Goal: Task Accomplishment & Management: Complete application form

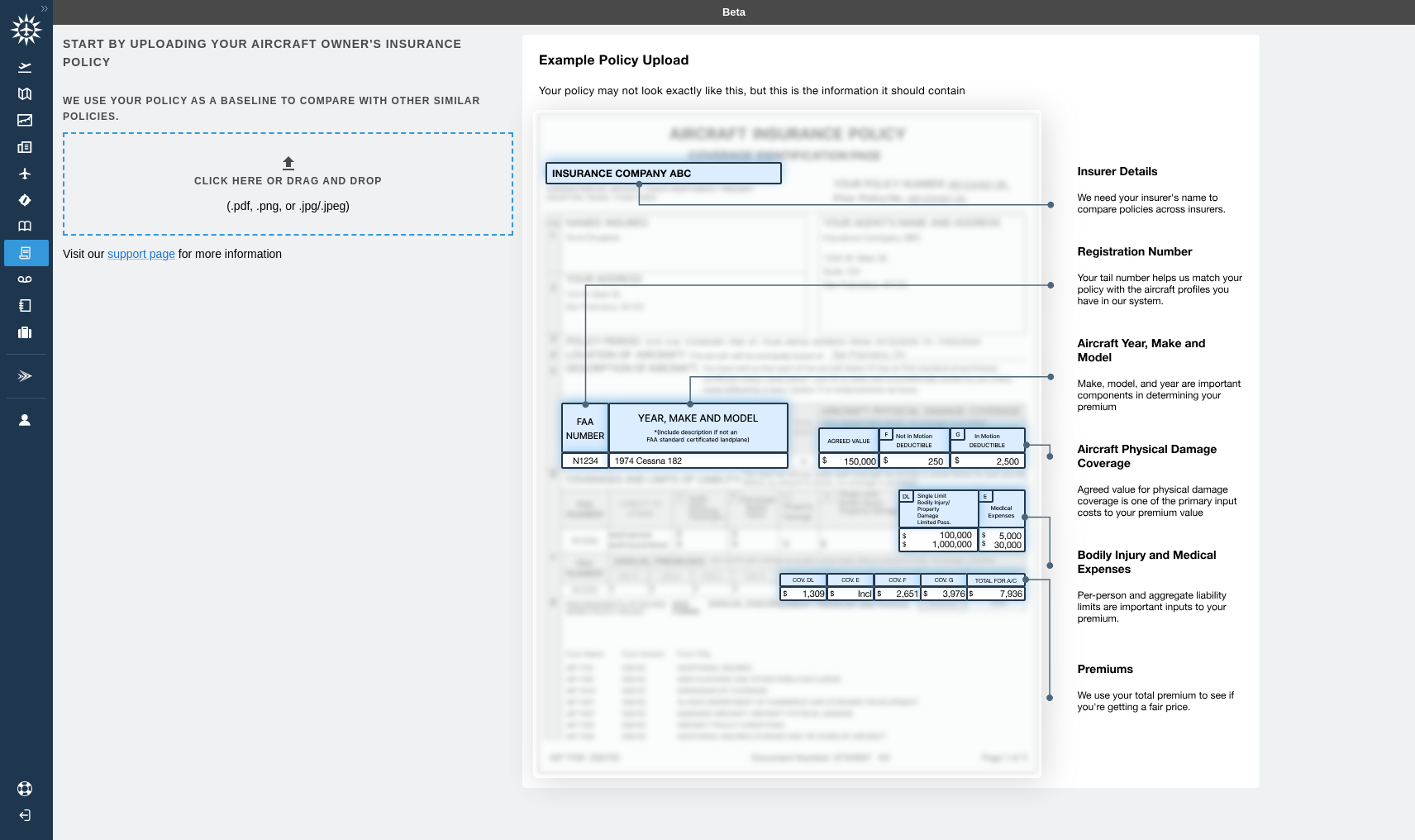
click at [293, 162] on icon at bounding box center [288, 163] width 11 height 14
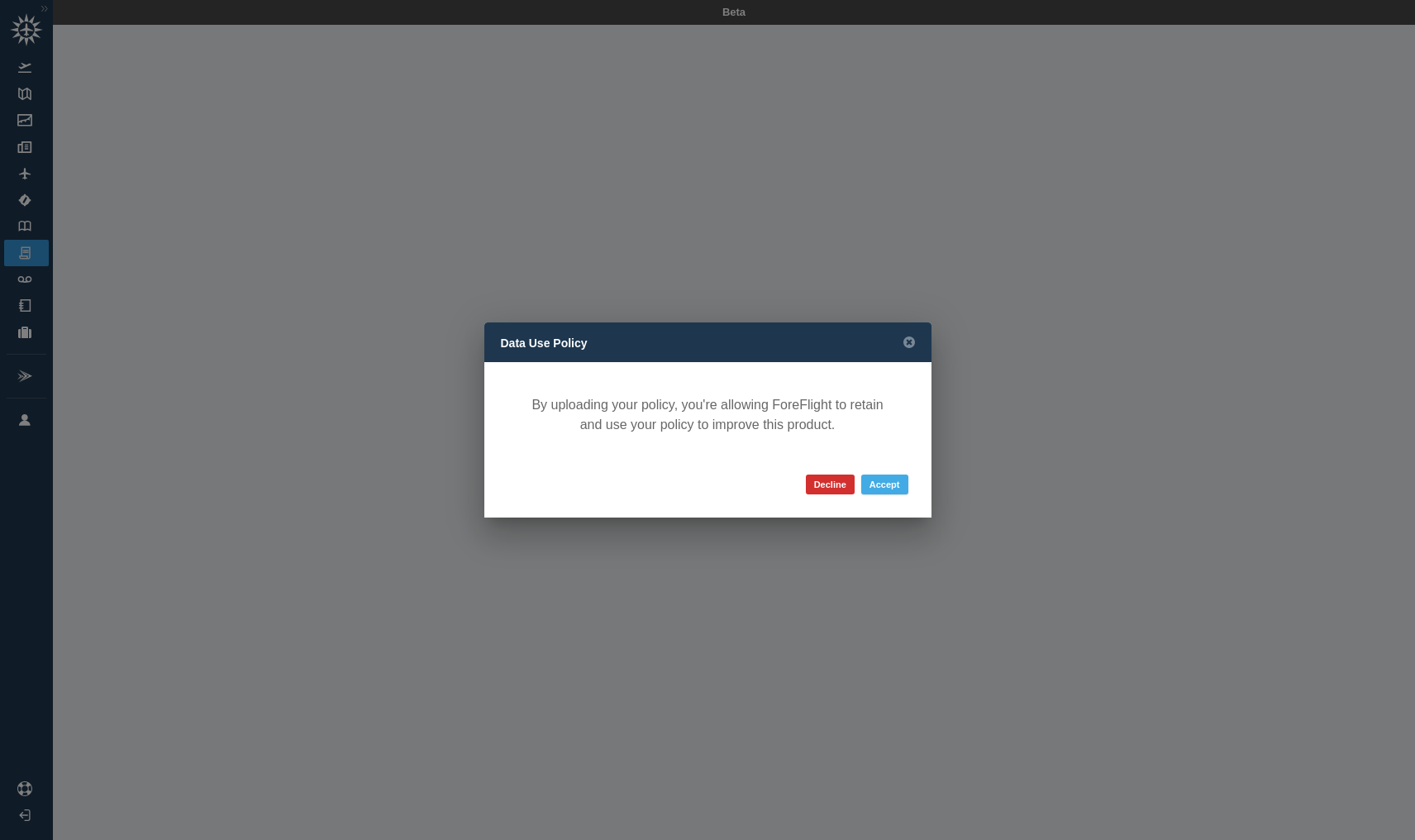
click at [878, 483] on button "Accept" at bounding box center [885, 484] width 47 height 20
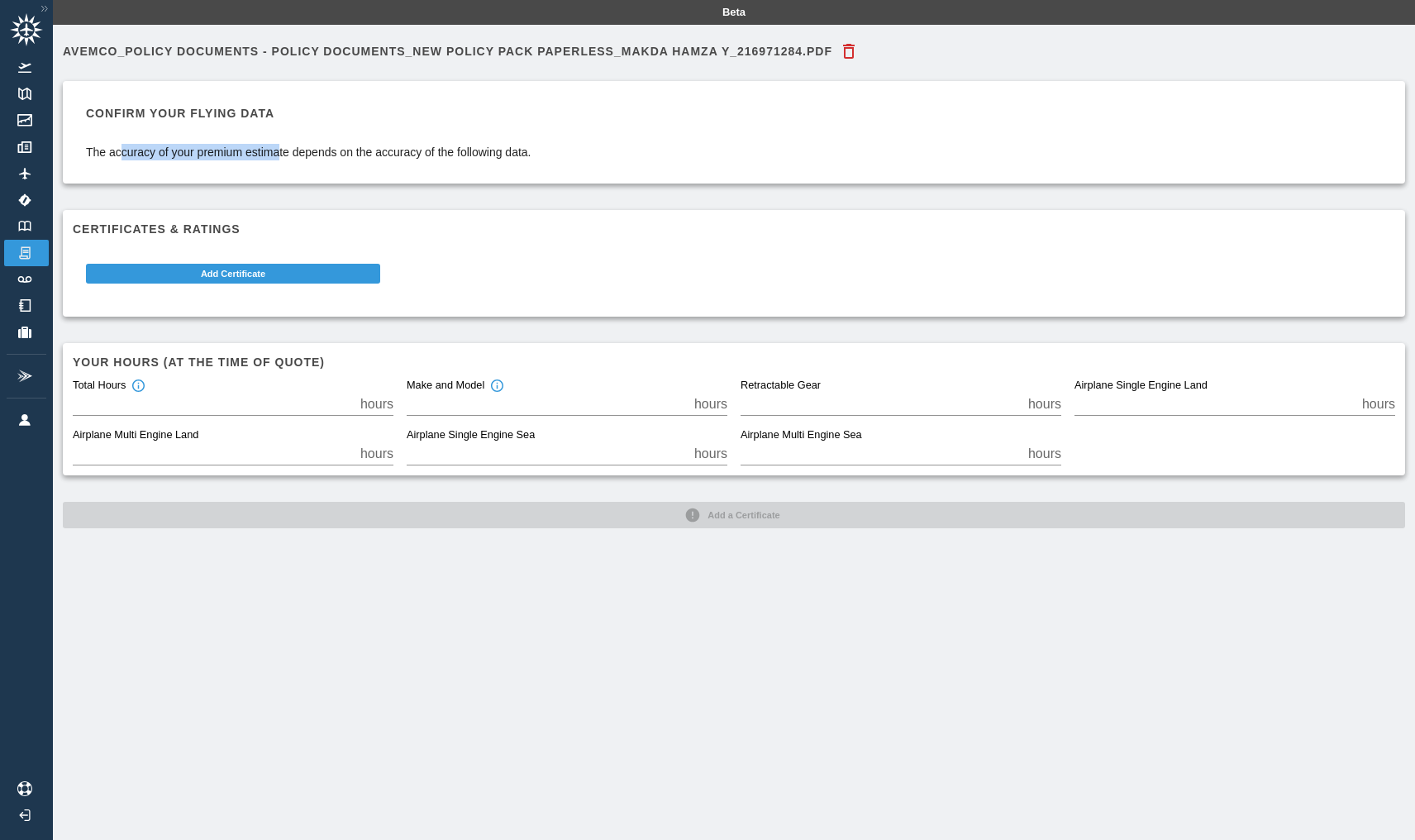
drag, startPoint x: 124, startPoint y: 149, endPoint x: 281, endPoint y: 162, distance: 157.5
click at [281, 162] on div "Confirm your flying data The accuracy of your premium estimate depends on the a…" at bounding box center [734, 132] width 1322 height 83
click at [247, 284] on div "Add Certificate" at bounding box center [232, 276] width 321 height 39
click at [255, 273] on button "Add Certificate" at bounding box center [232, 273] width 294 height 20
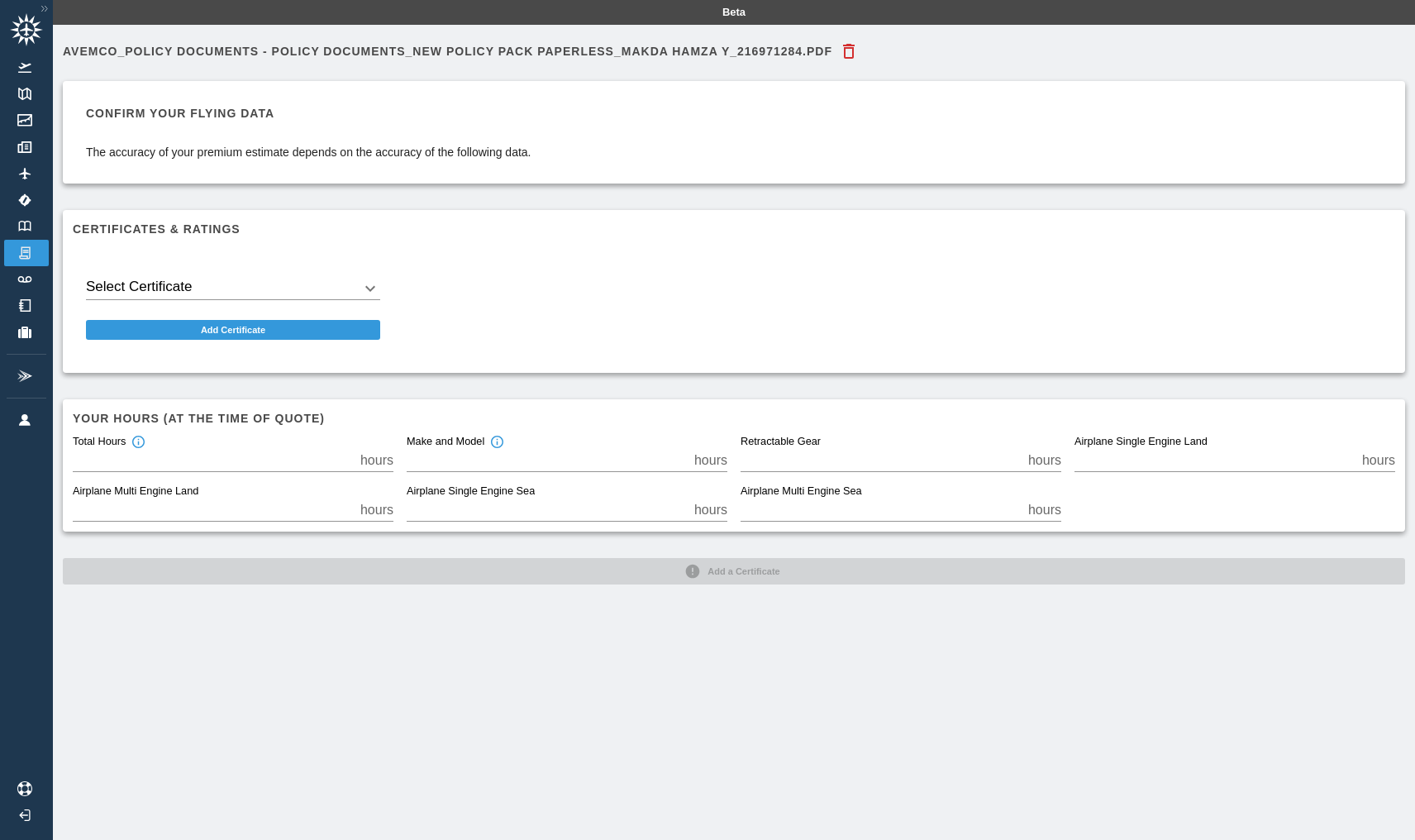
click at [256, 279] on body "Beta Avemco_Policy Documents - Policy Documents_New Policy Pack Paperless_MAKDA…" at bounding box center [708, 420] width 1415 height 840
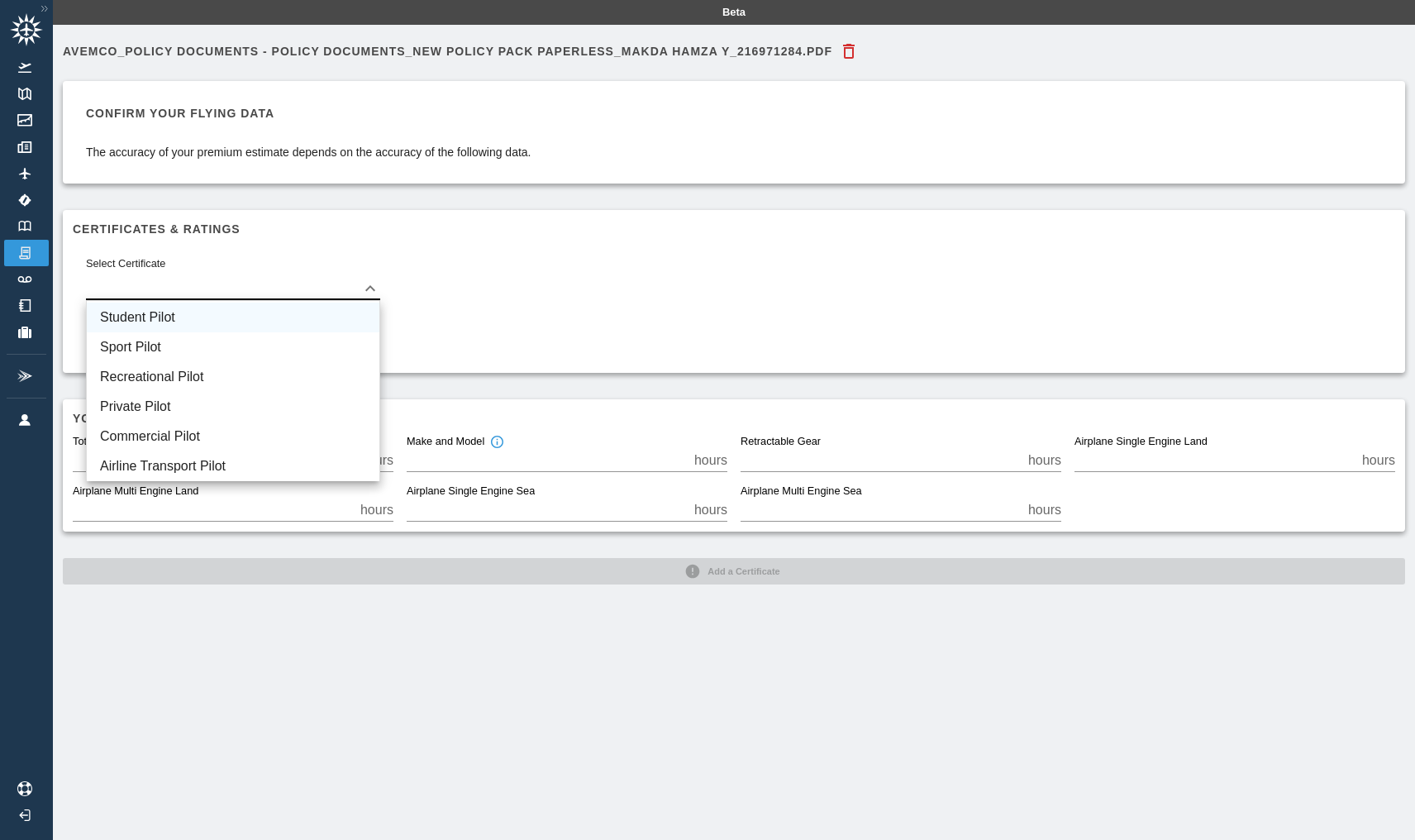
click at [209, 318] on li "Student Pilot" at bounding box center [232, 317] width 293 height 30
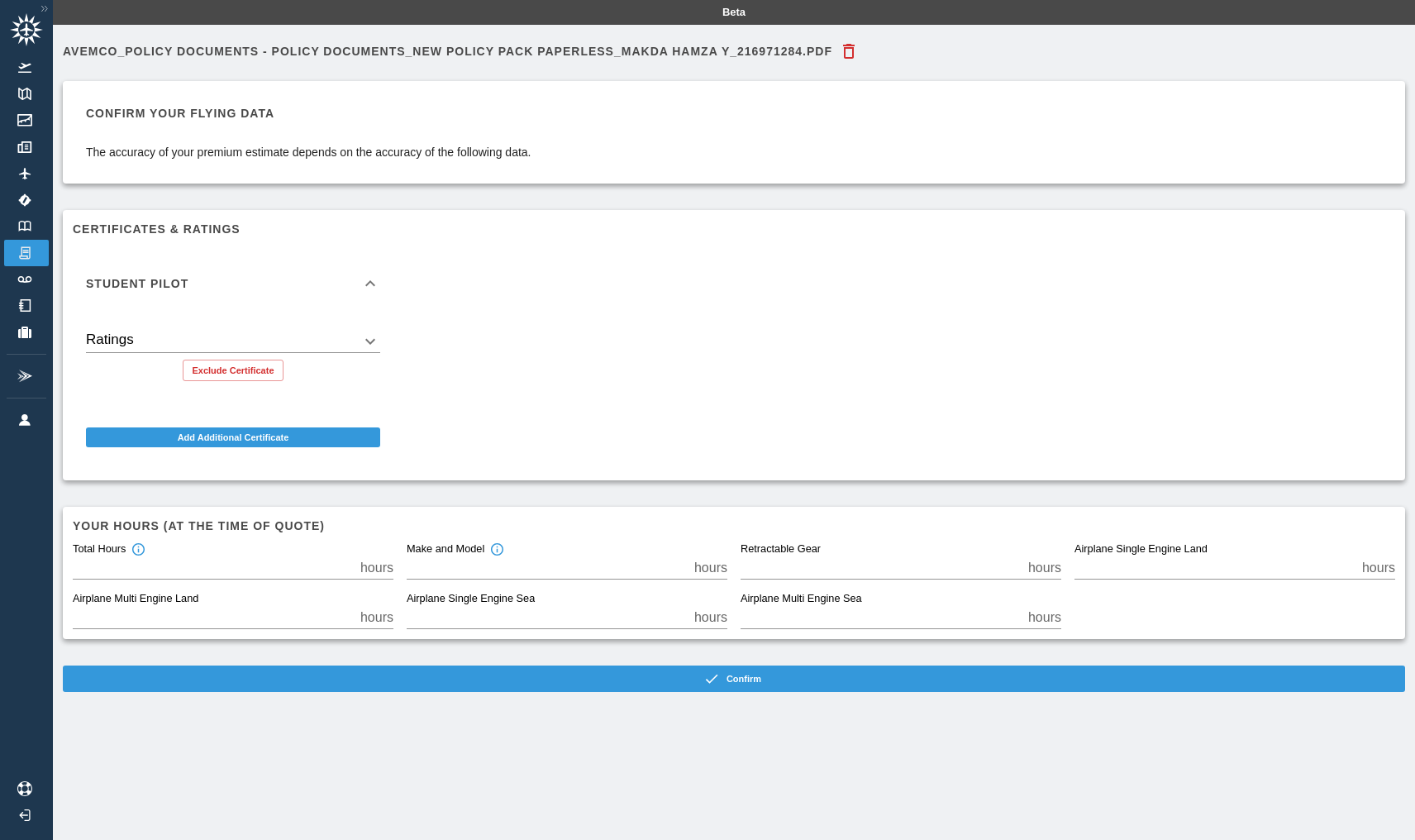
click at [271, 337] on body "Beta Avemco_Policy Documents - Policy Documents_New Policy Pack Paperless_MAKDA…" at bounding box center [708, 420] width 1415 height 840
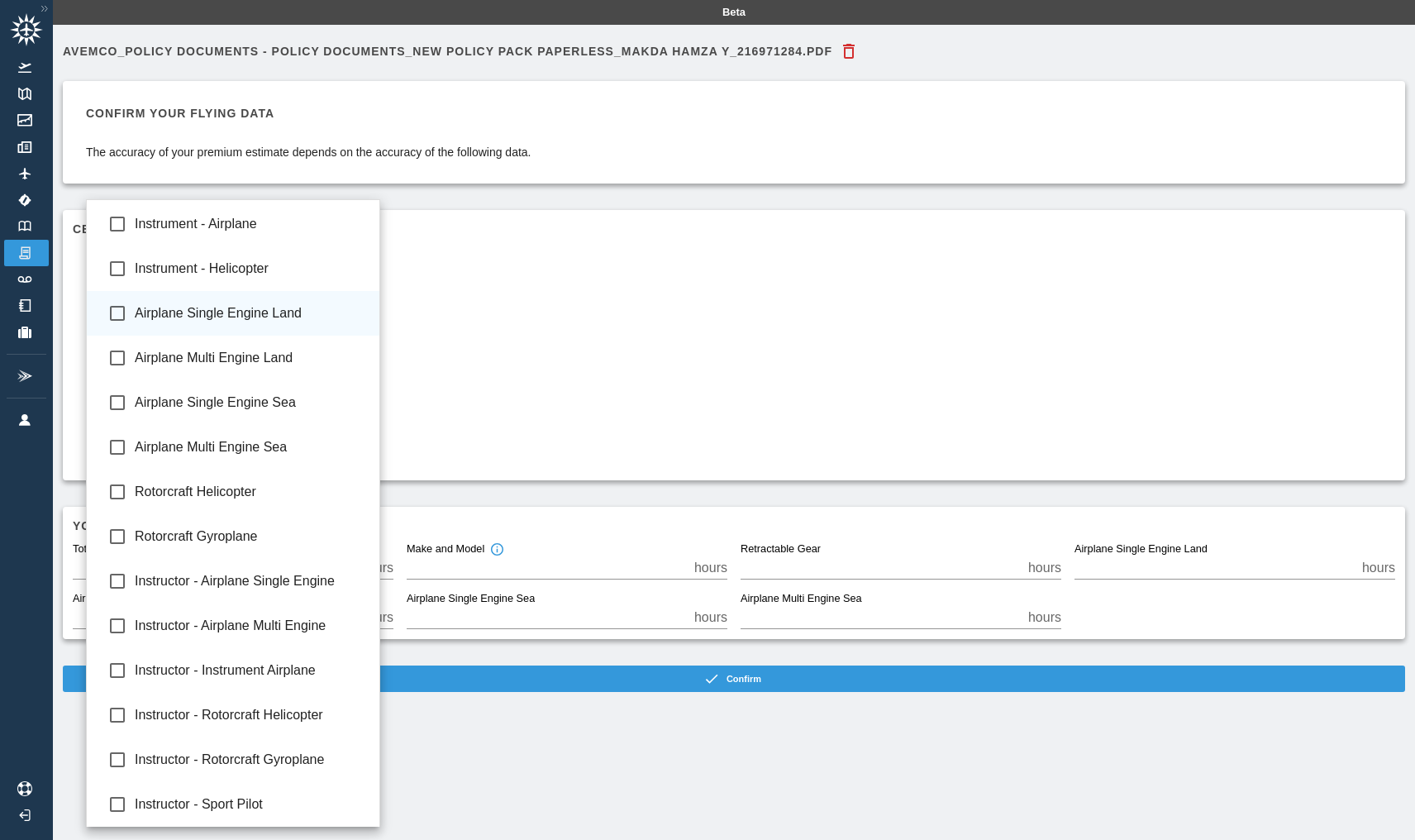
click at [335, 300] on li "Airplane Single Engine Land" at bounding box center [232, 313] width 293 height 45
type input "**********"
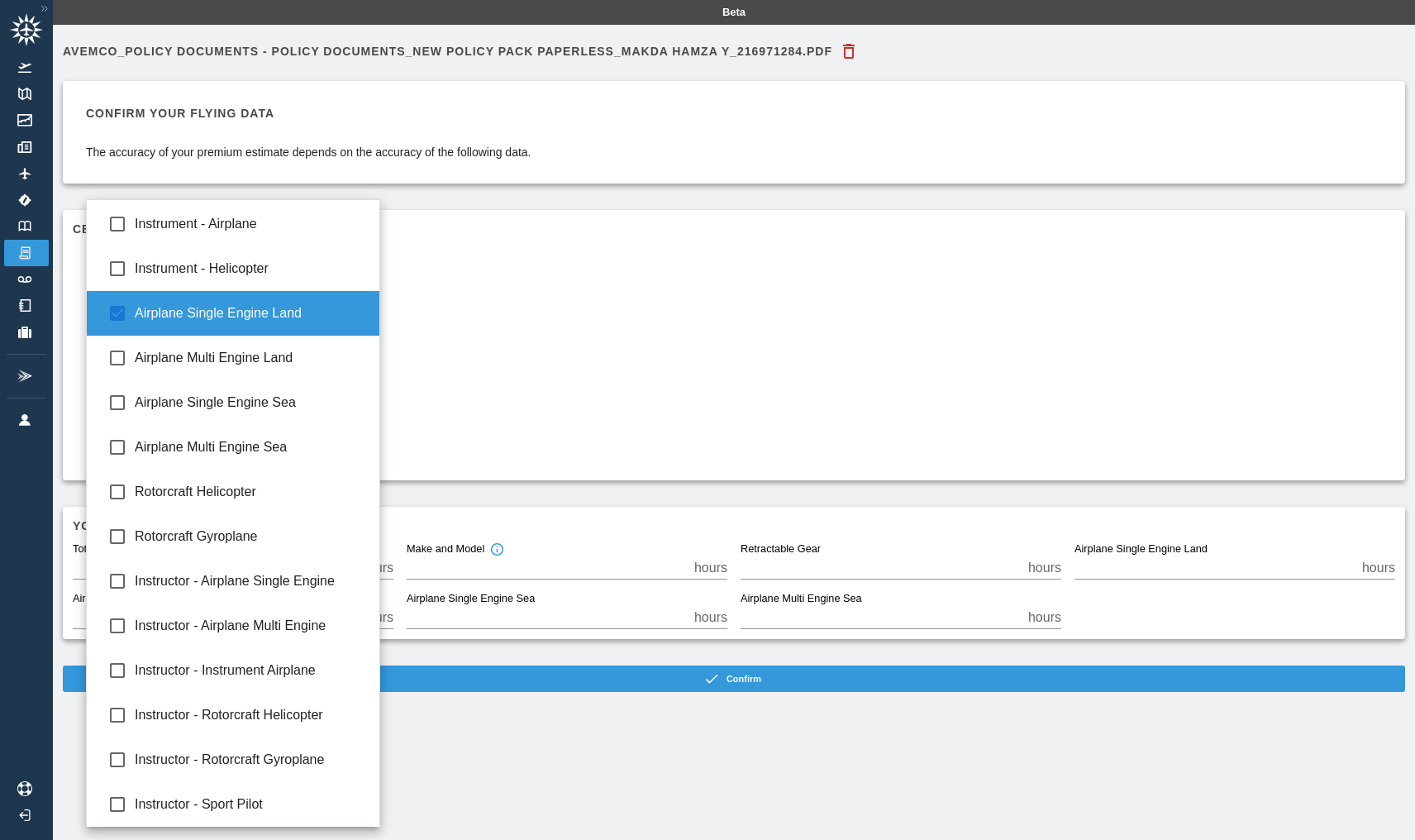
click at [490, 303] on div at bounding box center [708, 420] width 1415 height 840
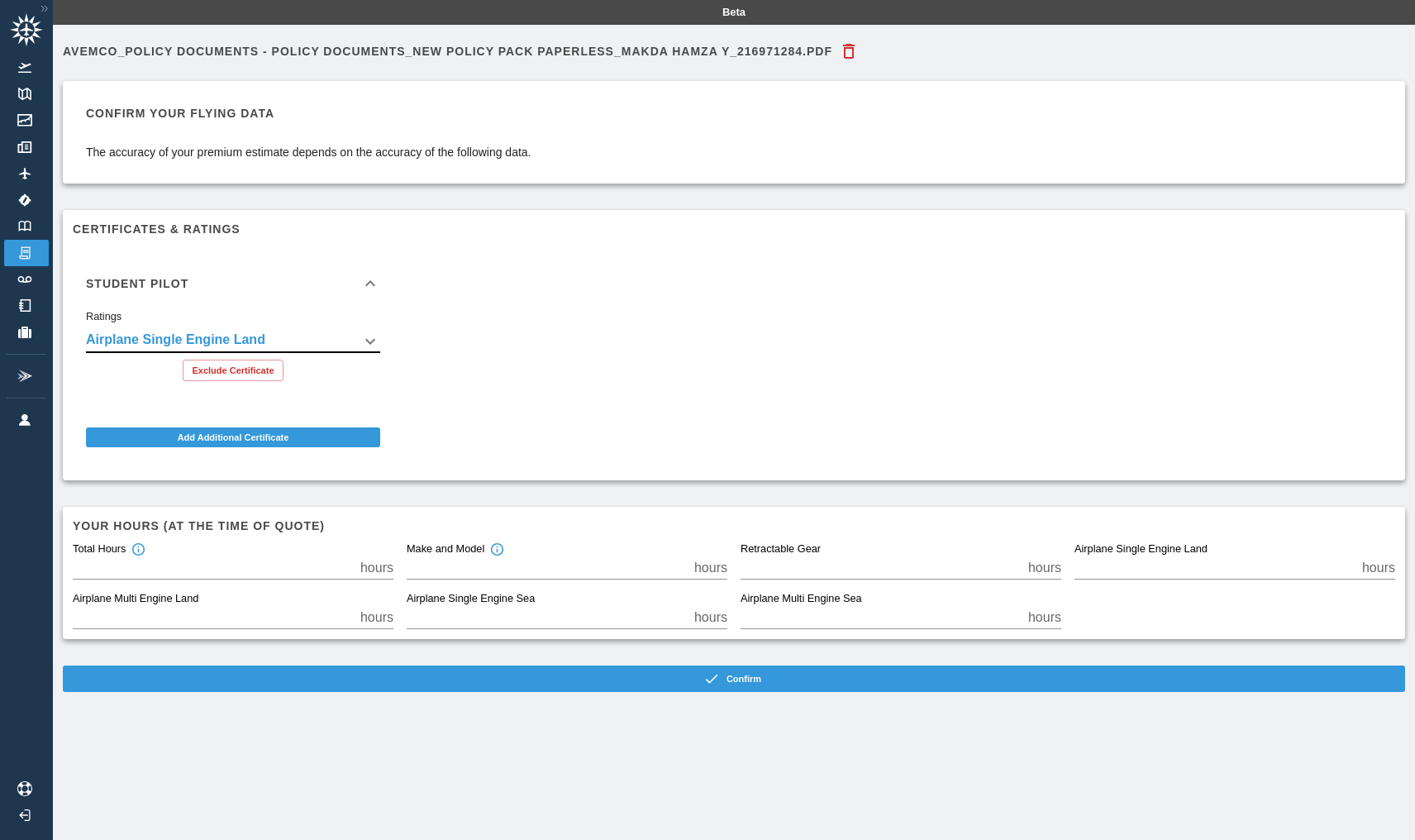
click at [255, 374] on button "Exclude Certificate" at bounding box center [232, 370] width 100 height 22
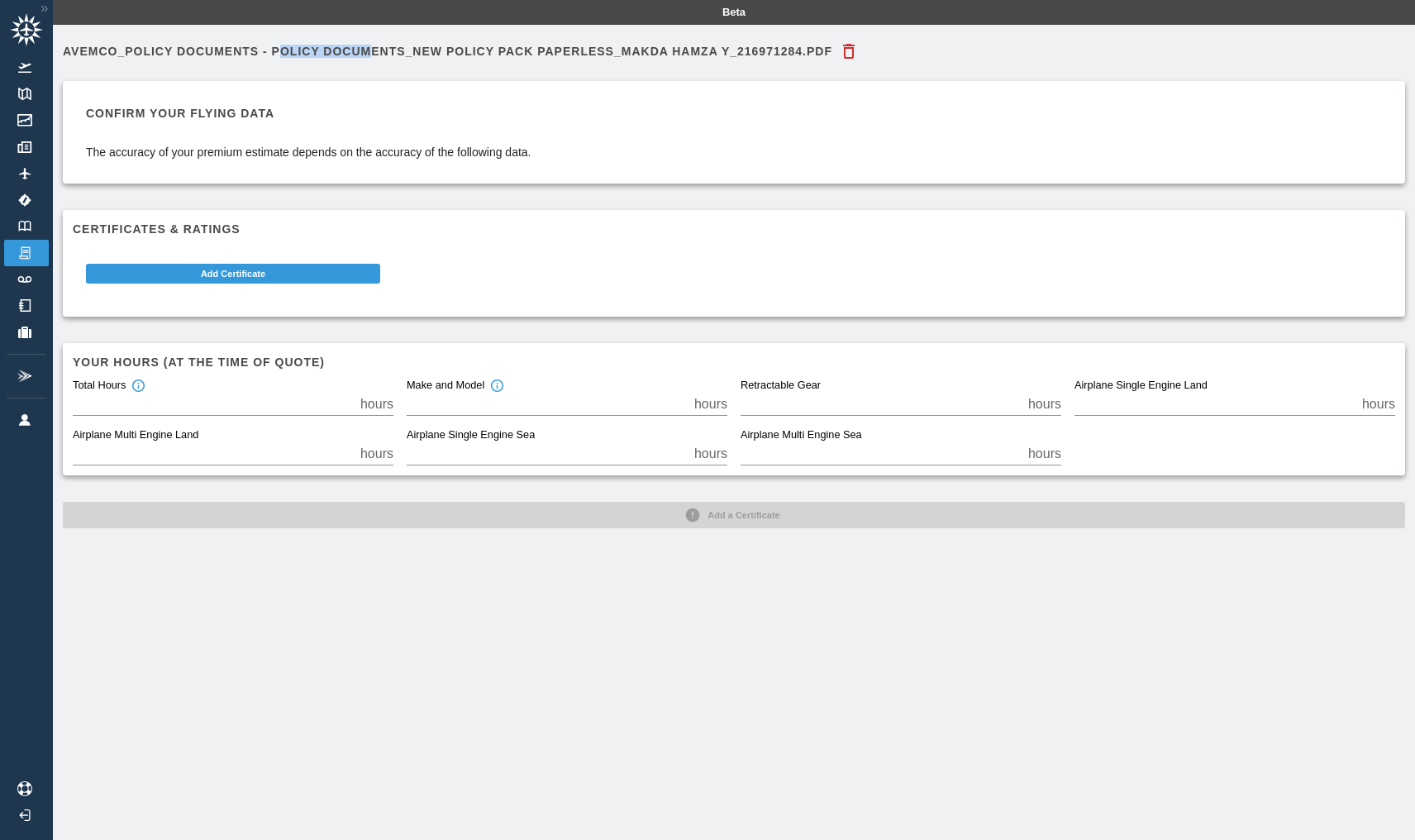
drag, startPoint x: 296, startPoint y: 57, endPoint x: 374, endPoint y: 72, distance: 79.4
click at [374, 72] on div "Avemco_Policy Documents - Policy Documents_New Policy Pack Paperless_MAKDA HAMZ…" at bounding box center [734, 281] width 1343 height 493
drag, startPoint x: 164, startPoint y: 147, endPoint x: 413, endPoint y: 238, distance: 265.1
click at [491, 136] on div "Confirm your flying data The accuracy of your premium estimate depends on the a…" at bounding box center [308, 132] width 445 height 56
drag, startPoint x: 171, startPoint y: 401, endPoint x: -9, endPoint y: 387, distance: 180.5
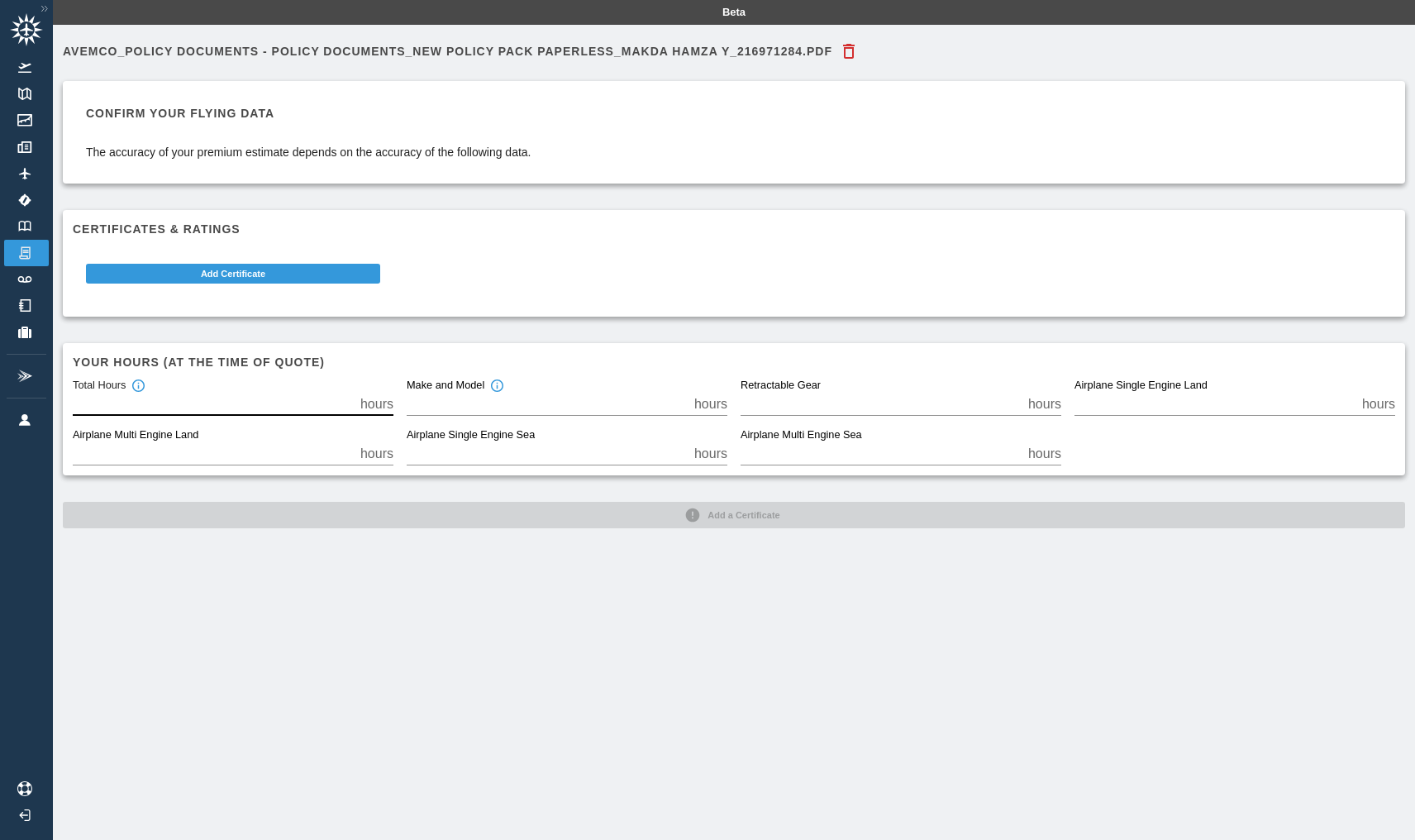
click at [72, 393] on input "*" at bounding box center [213, 404] width 281 height 23
type input "*"
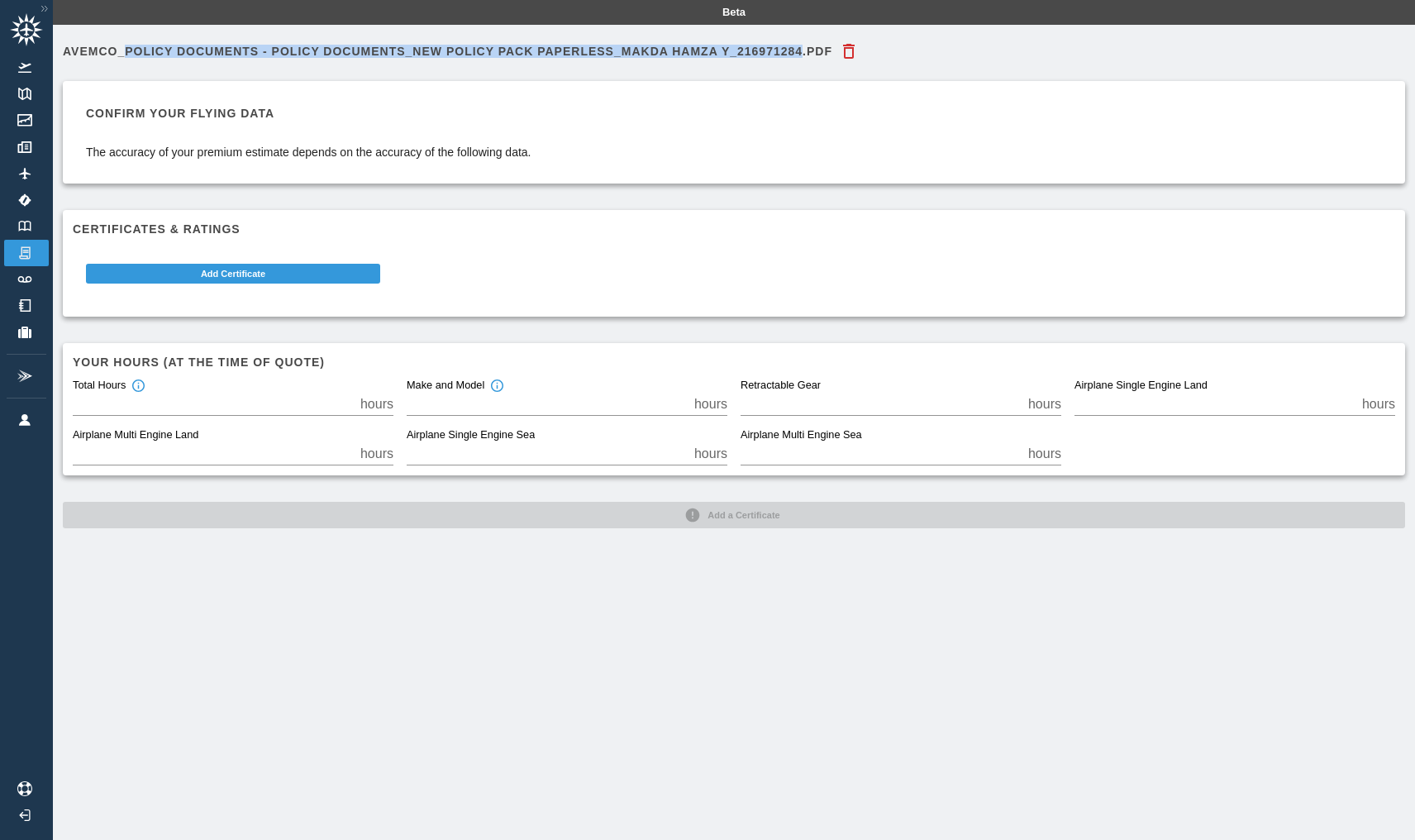
drag, startPoint x: 127, startPoint y: 54, endPoint x: 804, endPoint y: 52, distance: 677.0
click at [804, 52] on h6 "Avemco_Policy Documents - Policy Documents_New Policy Pack Paperless_MAKDA HAMZ…" at bounding box center [447, 51] width 770 height 11
click at [844, 54] on icon "button" at bounding box center [849, 51] width 20 height 20
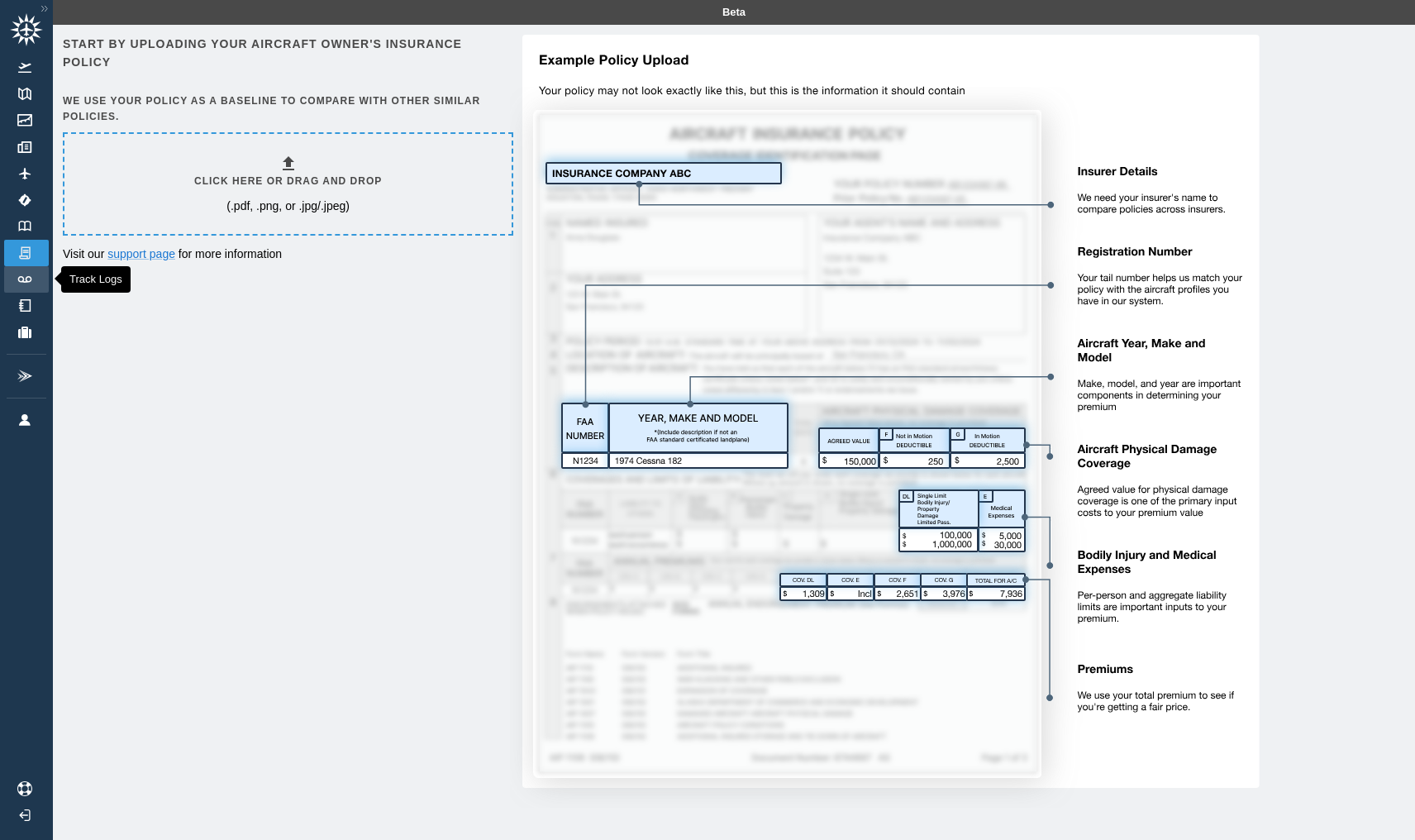
click at [25, 292] on link "Track Logs" at bounding box center [26, 279] width 45 height 26
